Goal: Information Seeking & Learning: Learn about a topic

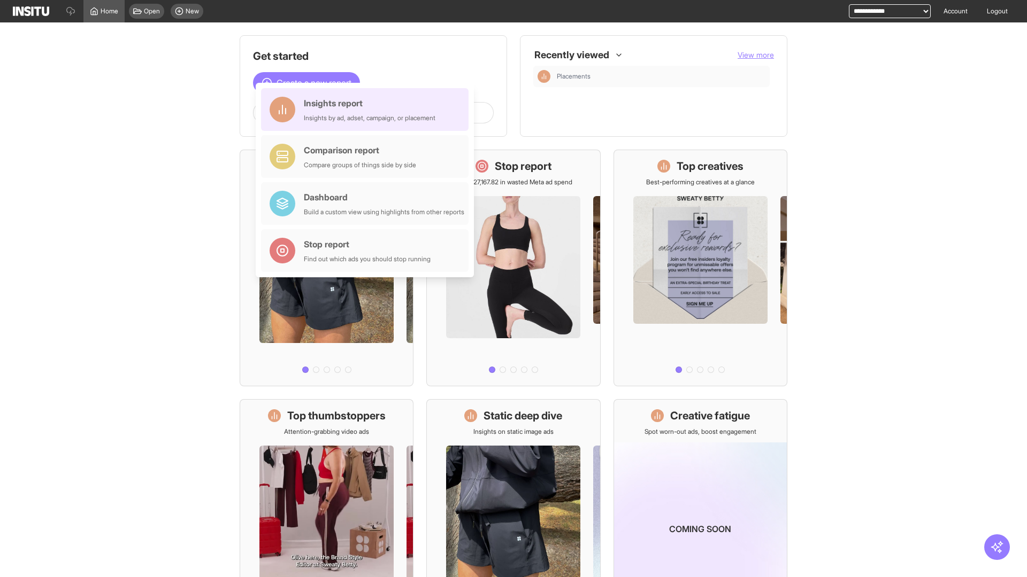
click at [367, 110] on div "Insights report Insights by ad, adset, campaign, or placement" at bounding box center [370, 110] width 132 height 26
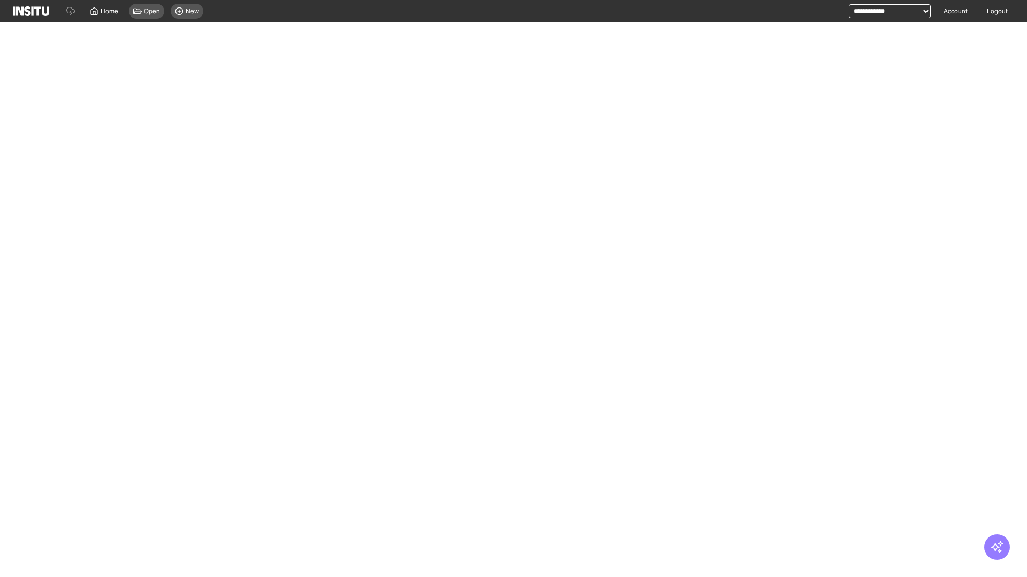
select select "**"
